Goal: Information Seeking & Learning: Learn about a topic

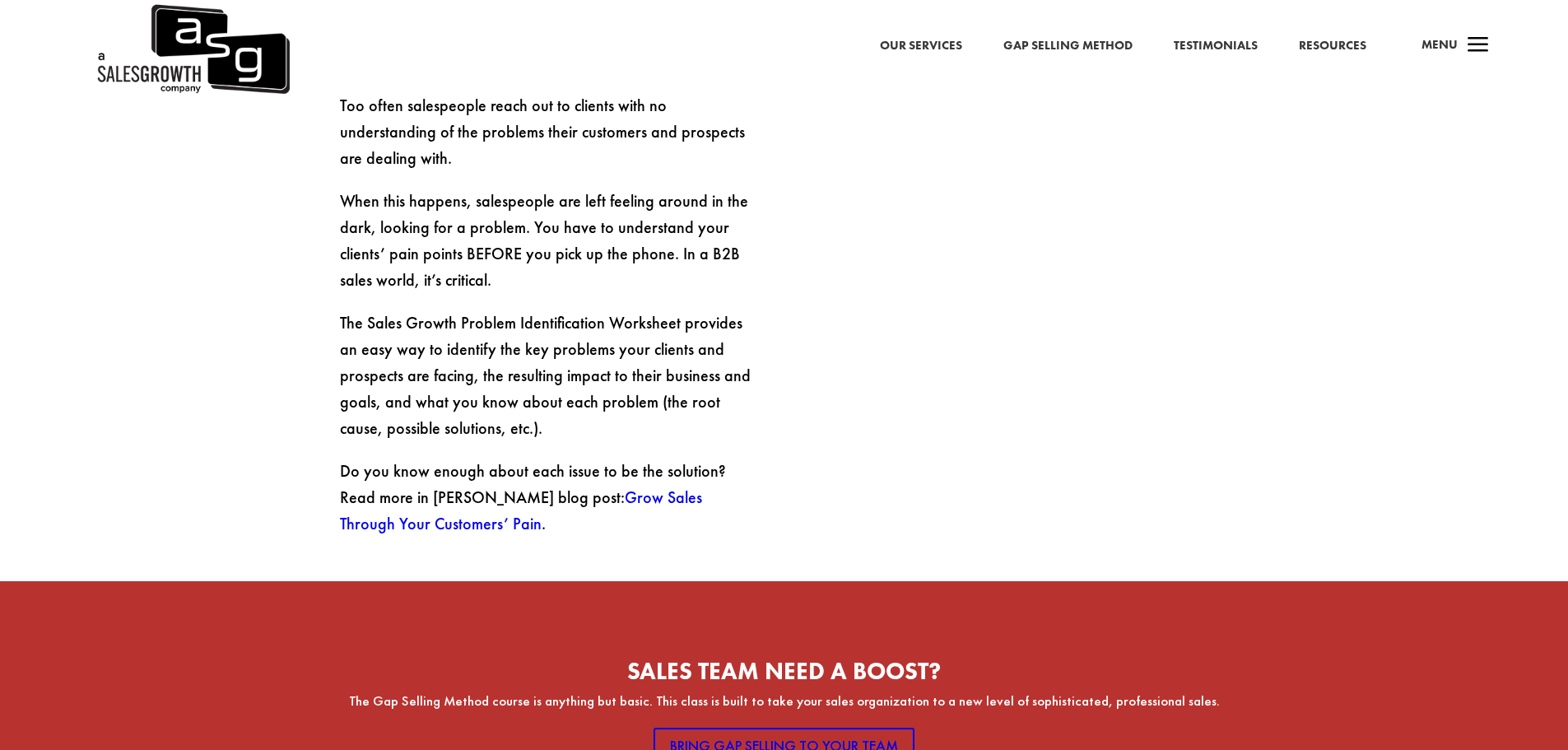
scroll to position [824, 0]
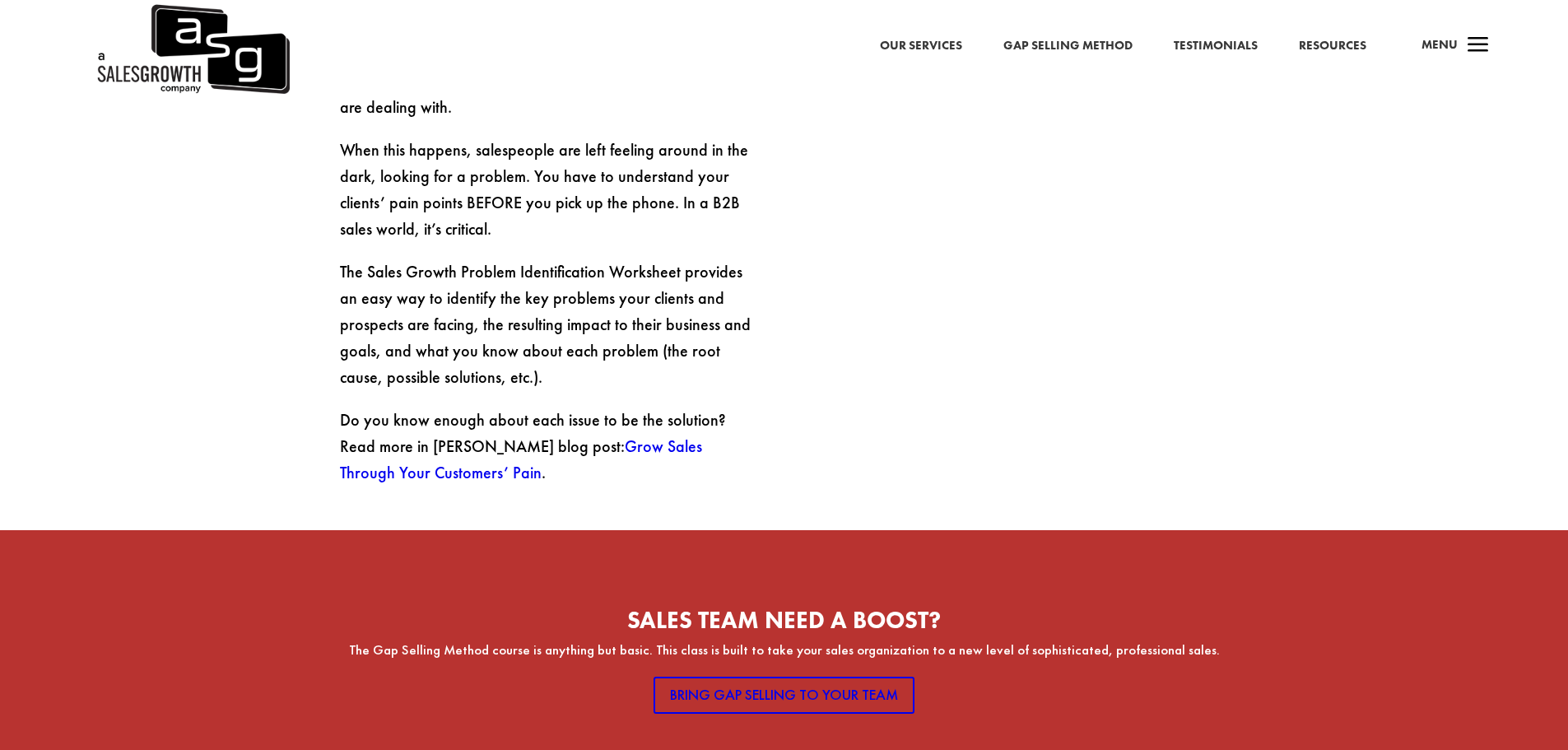
click at [648, 436] on link "Grow Sales Through Your Customers’ Pain" at bounding box center [521, 460] width 362 height 48
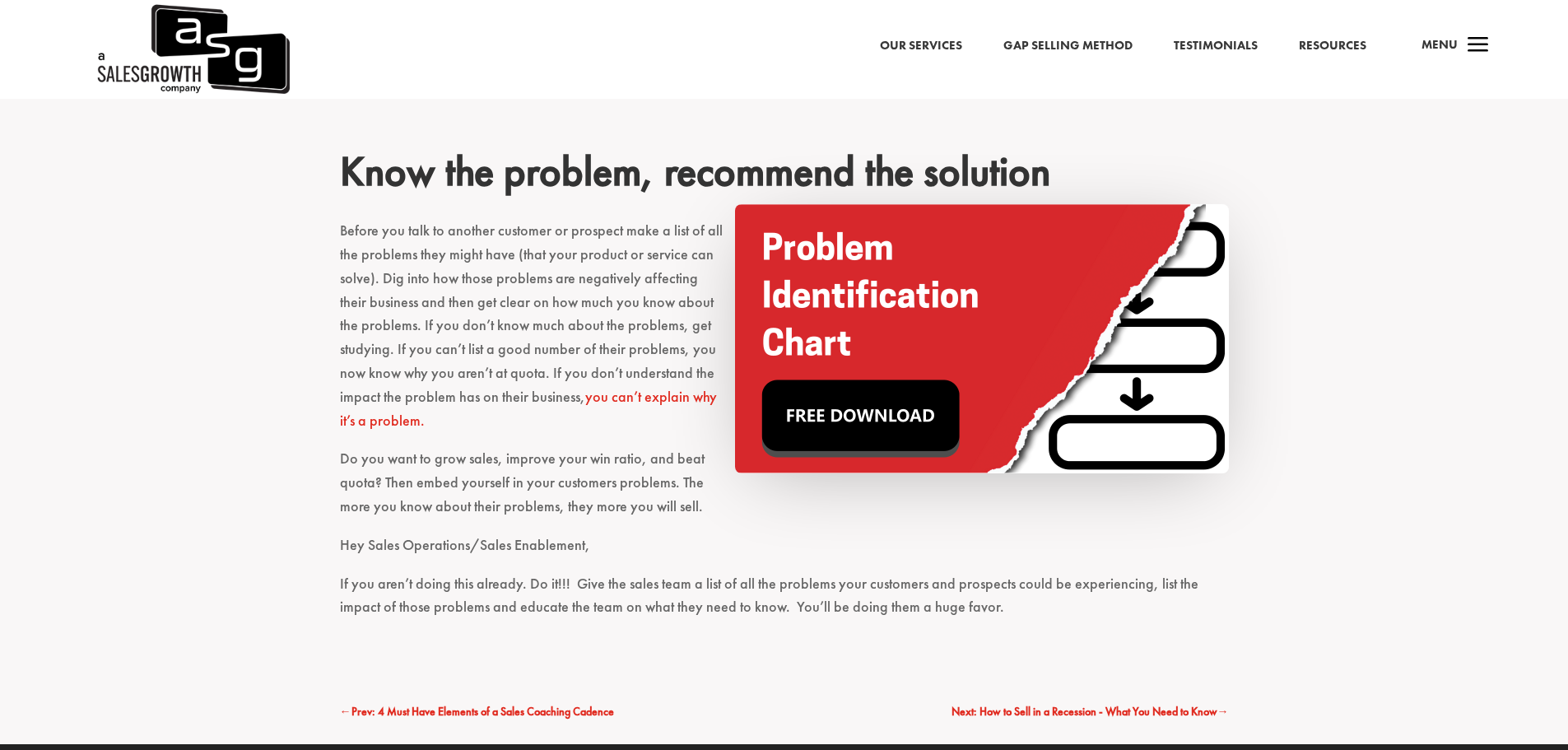
scroll to position [3540, 0]
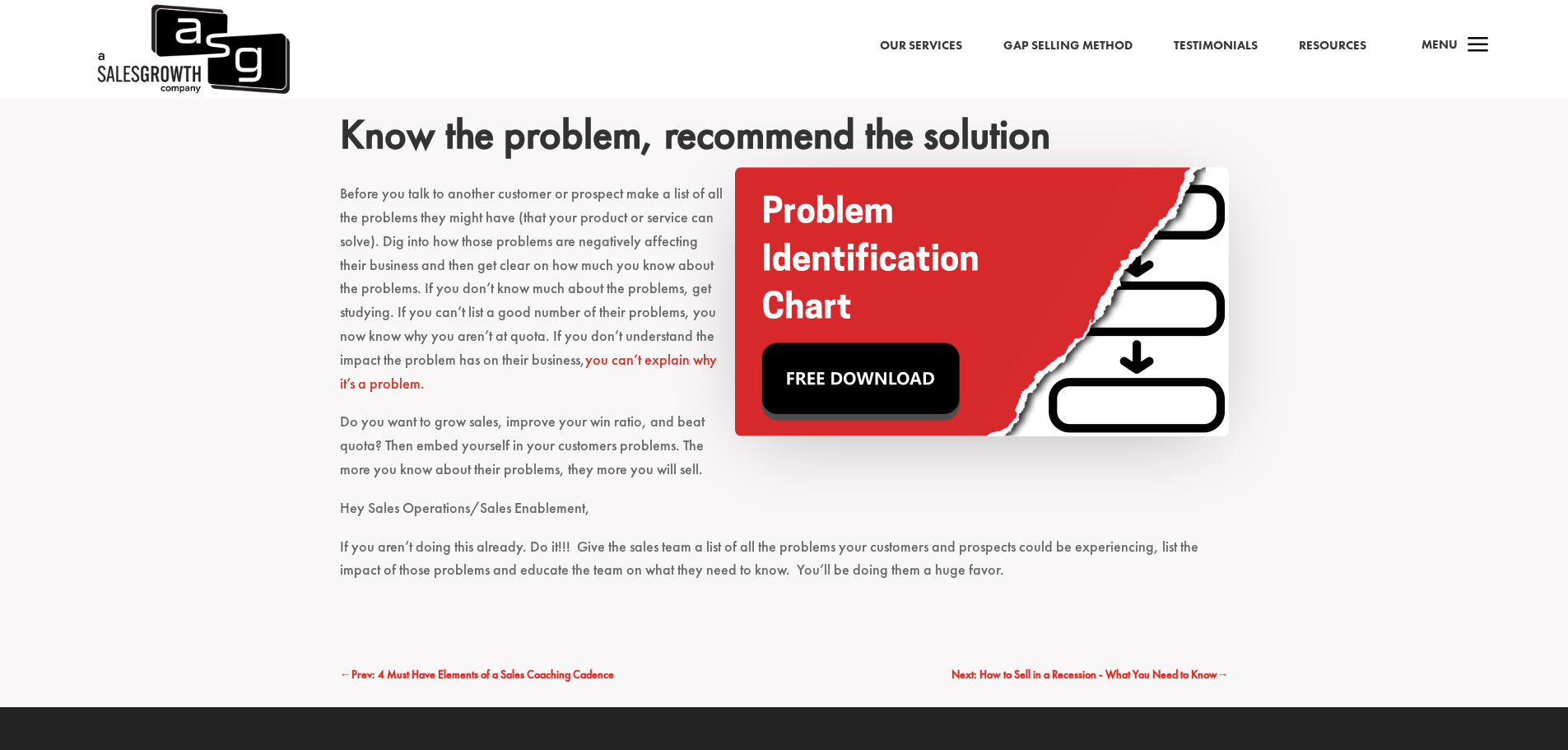
drag, startPoint x: 869, startPoint y: 360, endPoint x: 892, endPoint y: 361, distance: 23.0
click at [869, 360] on img at bounding box center [982, 301] width 494 height 269
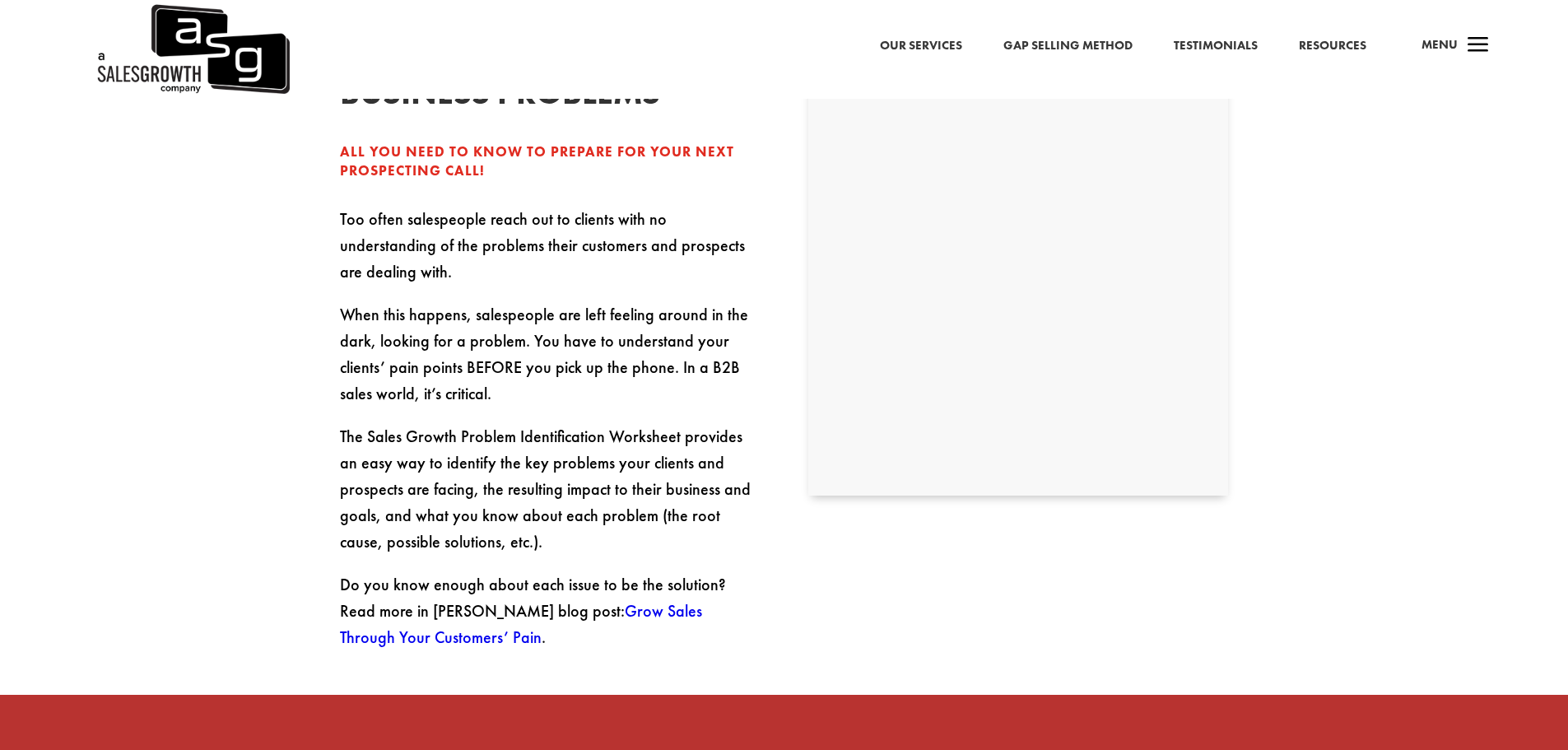
select select "Individual Contributor (AE, SDR, CSM, etc)"
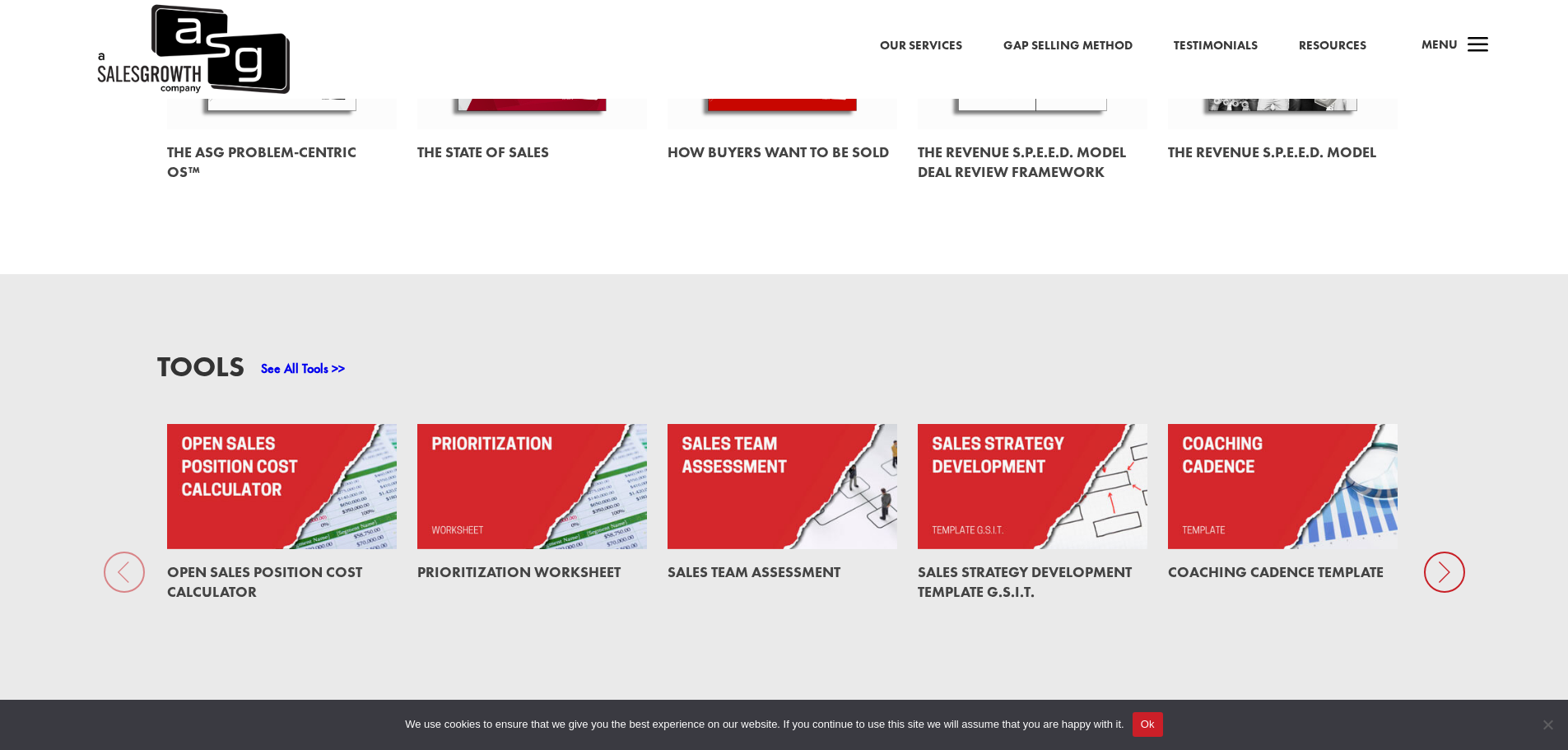
scroll to position [1234, 0]
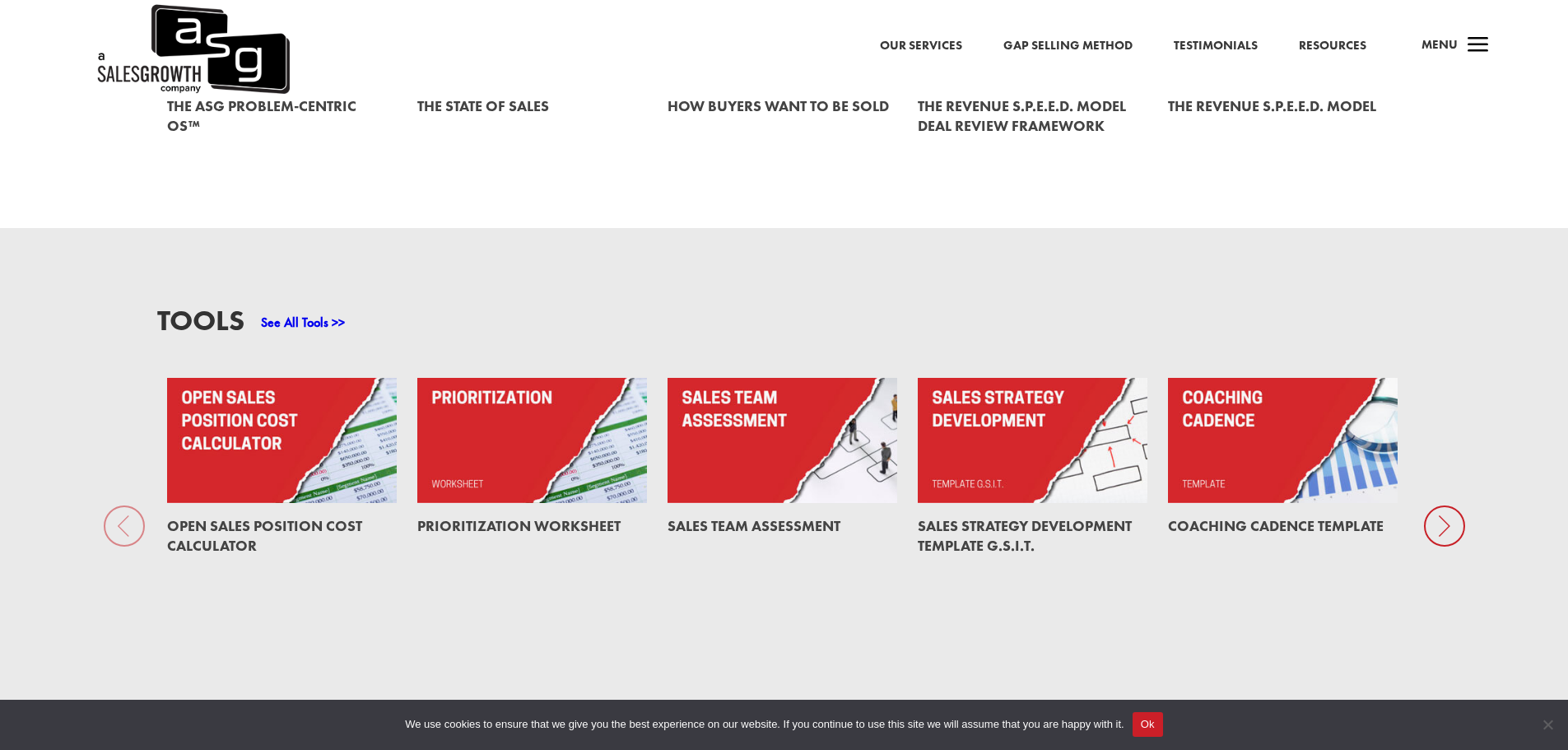
click at [1442, 517] on icon at bounding box center [1444, 526] width 41 height 41
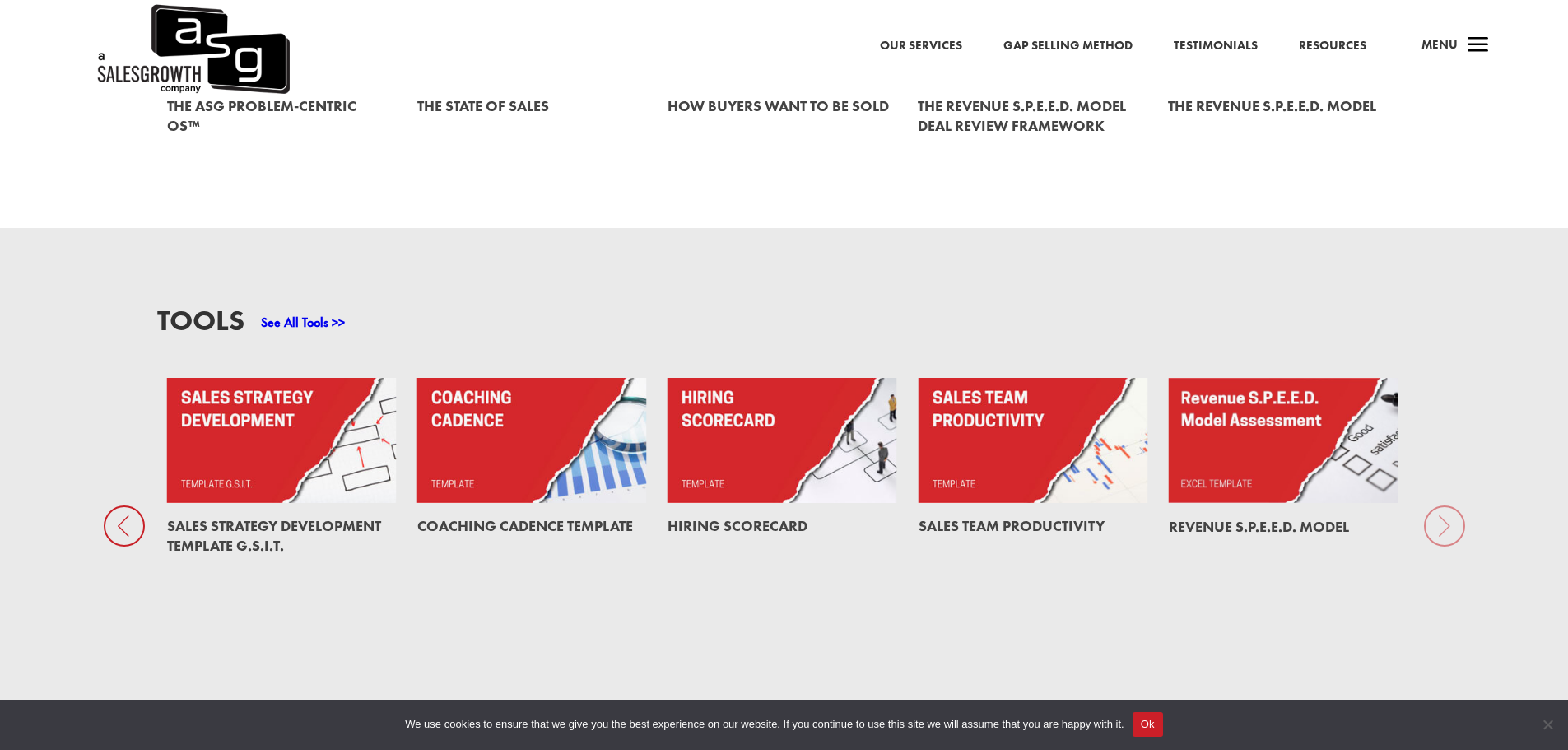
click at [1442, 517] on div "Tools See All Tools >> Open Sales Position Cost Calculator Prioritization Works…" at bounding box center [784, 490] width 1568 height 524
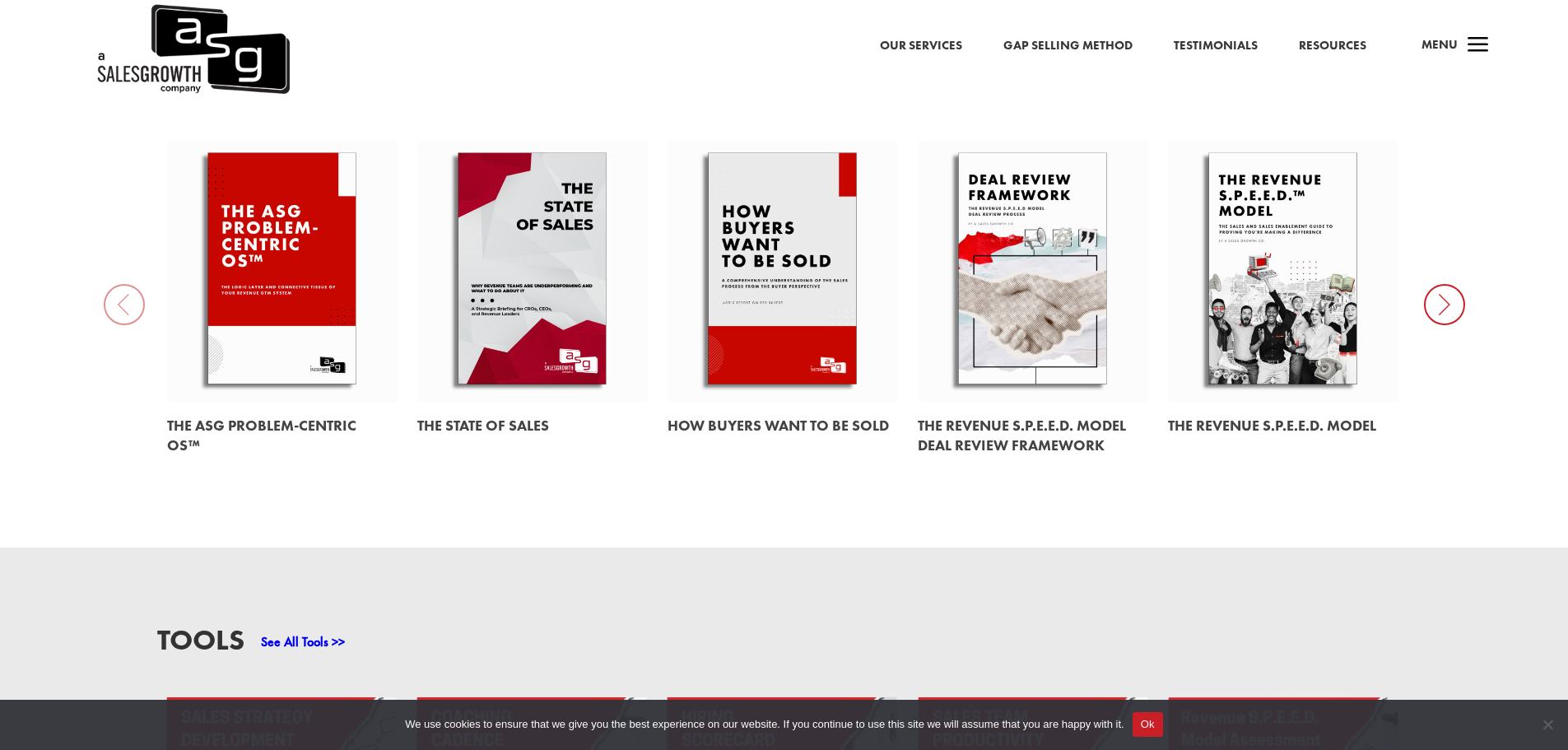
scroll to position [824, 0]
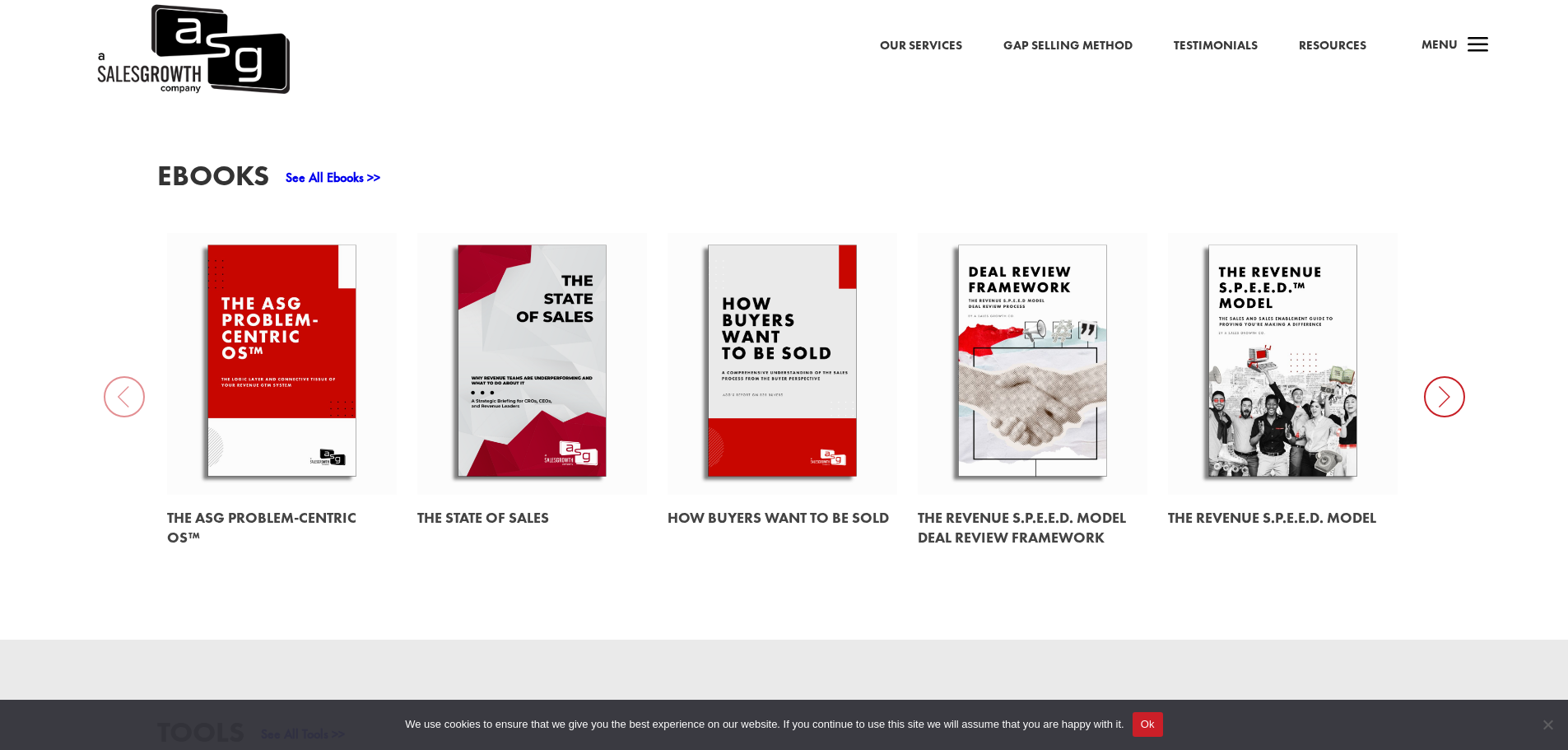
click at [140, 381] on div "EBooks See All Ebooks >> The ASG Problem-Centric OS™ The State of Sales How Buy…" at bounding box center [784, 360] width 1568 height 556
